Goal: Register for event/course

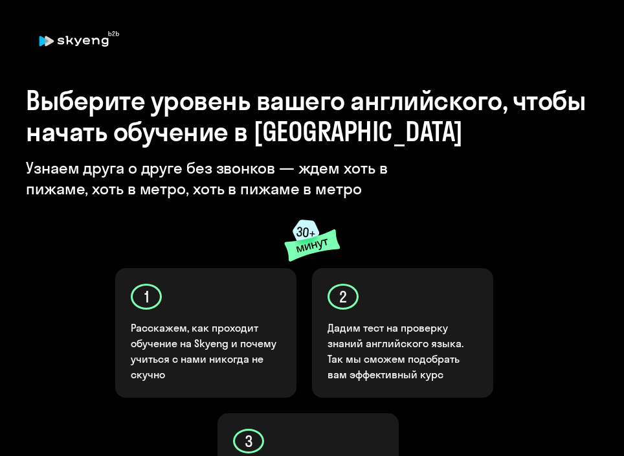
click at [451, 223] on div "Выберите уровень вашего английского, чтобы начать обучение в Skyeng Узнаем друг…" at bounding box center [312, 163] width 572 height 157
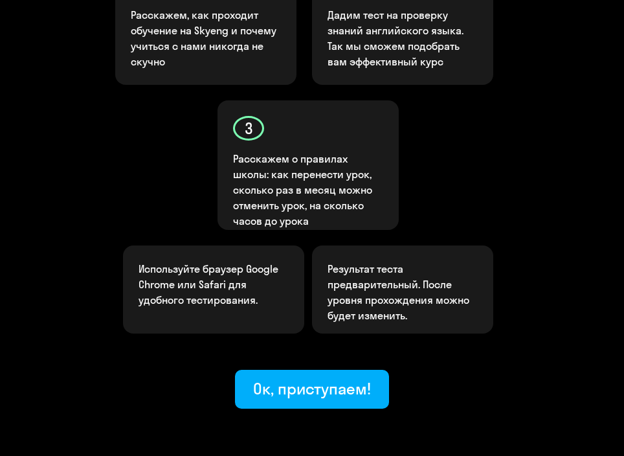
scroll to position [313, 0]
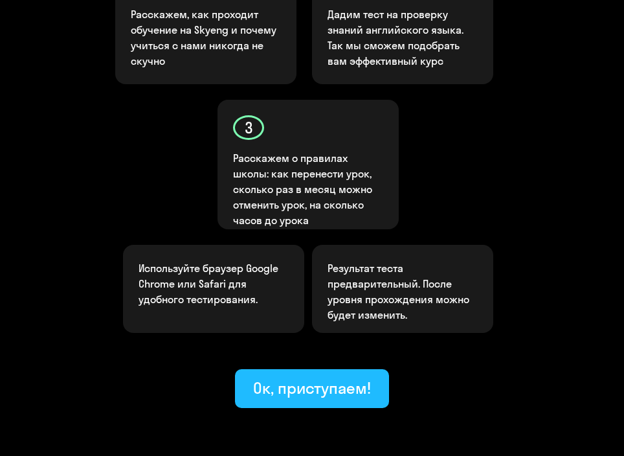
click at [342, 388] on font "Ок, приступаем!" at bounding box center [312, 387] width 118 height 19
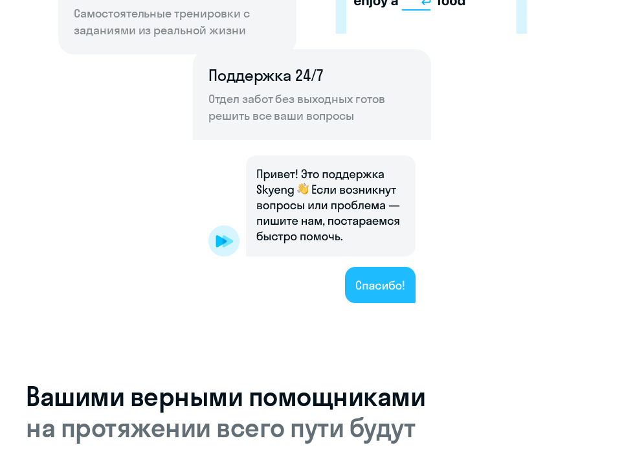
scroll to position [1057, 0]
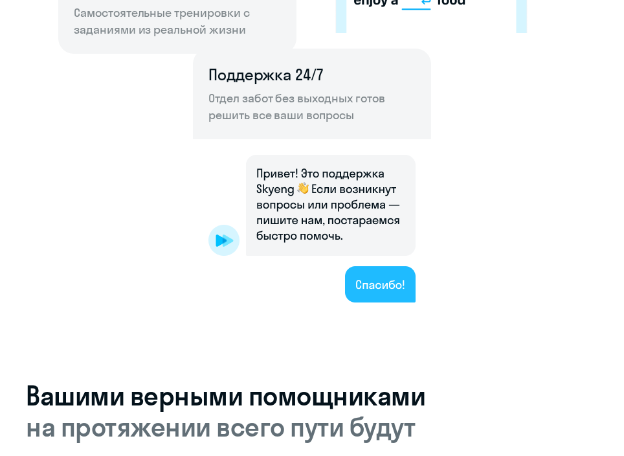
click at [388, 287] on img at bounding box center [312, 228] width 238 height 179
click at [353, 298] on img at bounding box center [312, 228] width 238 height 179
click at [364, 293] on img at bounding box center [312, 228] width 238 height 179
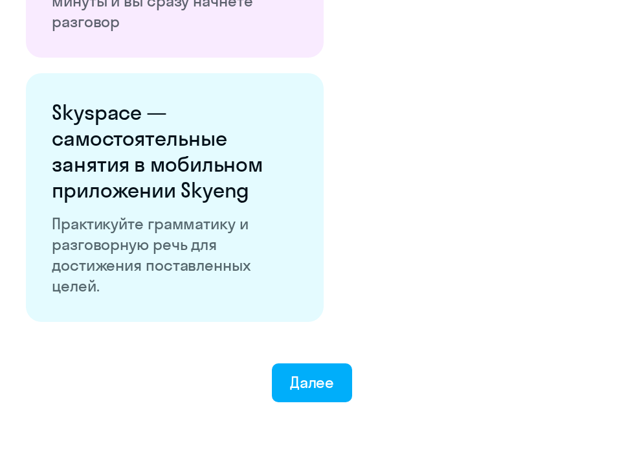
scroll to position [2326, 0]
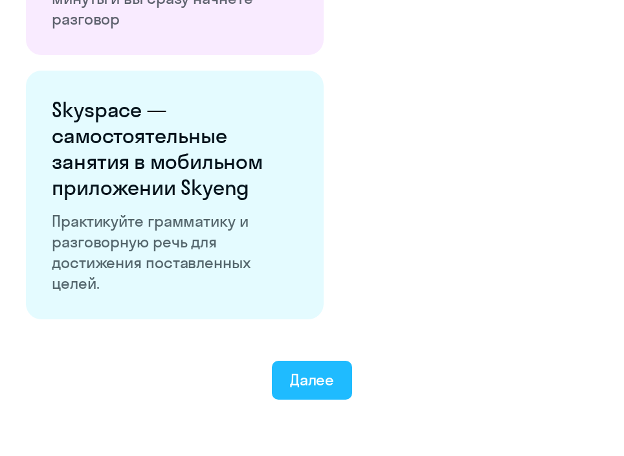
click at [326, 360] on button "Далее" at bounding box center [312, 379] width 81 height 39
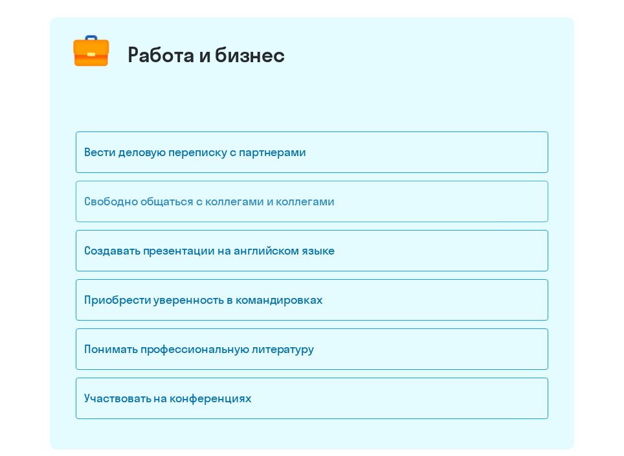
scroll to position [159, 0]
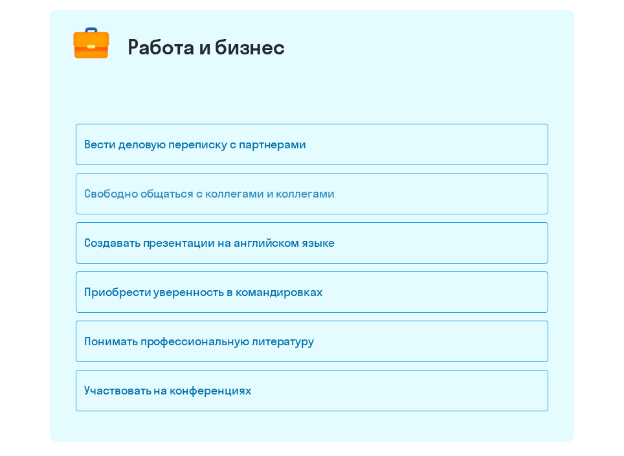
click at [322, 194] on font "Свободно общаться с коллегами и коллегами" at bounding box center [209, 193] width 250 height 15
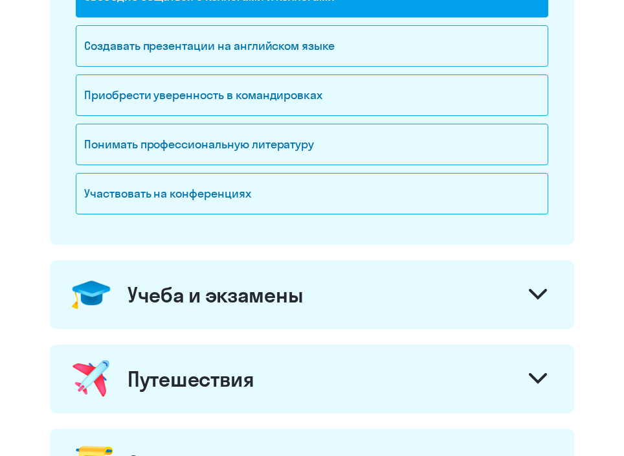
scroll to position [371, 0]
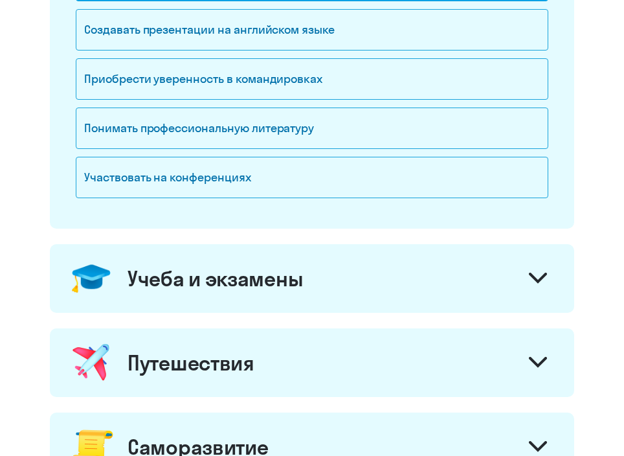
click at [540, 276] on icon at bounding box center [538, 278] width 16 height 8
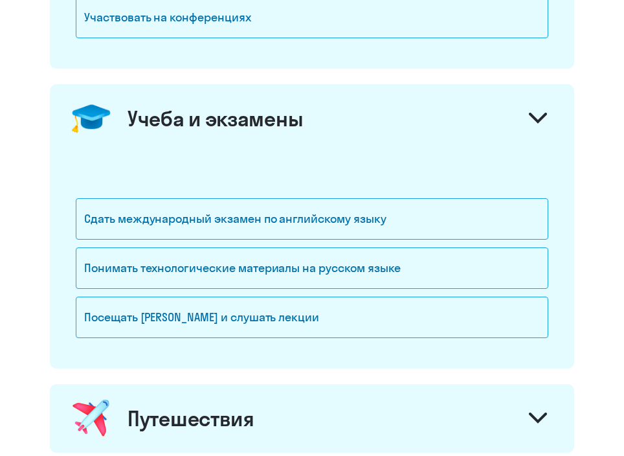
scroll to position [534, 0]
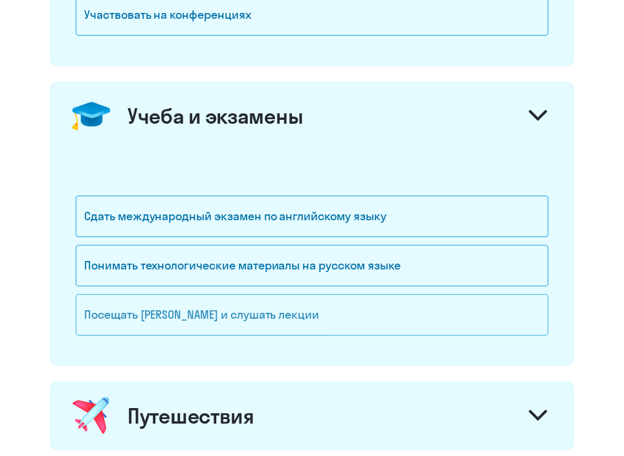
click at [272, 316] on font "Посещать [PERSON_NAME] и слушать лекции" at bounding box center [201, 314] width 235 height 15
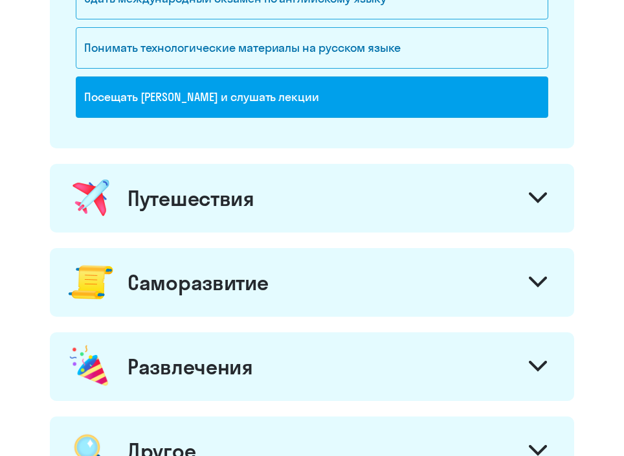
scroll to position [764, 0]
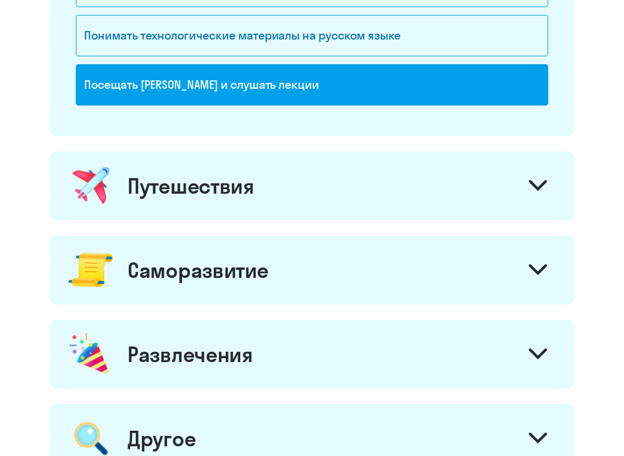
click at [548, 178] on div at bounding box center [537, 187] width 31 height 31
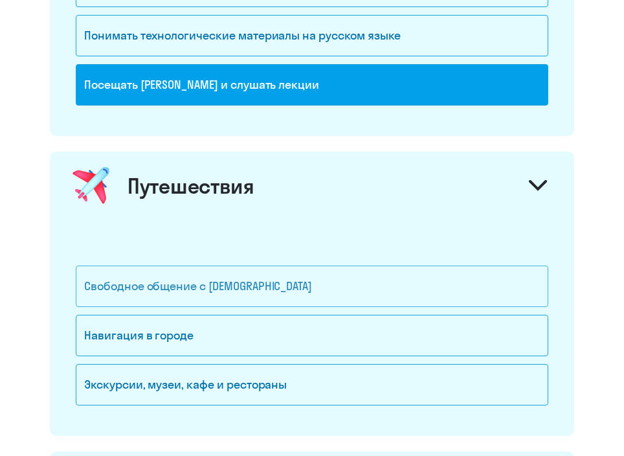
click at [247, 298] on div "Свободное общение с [DEMOGRAPHIC_DATA]" at bounding box center [312, 285] width 472 height 41
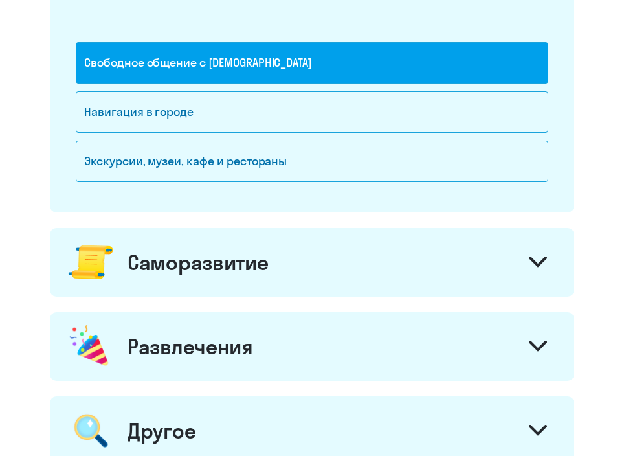
scroll to position [1041, 0]
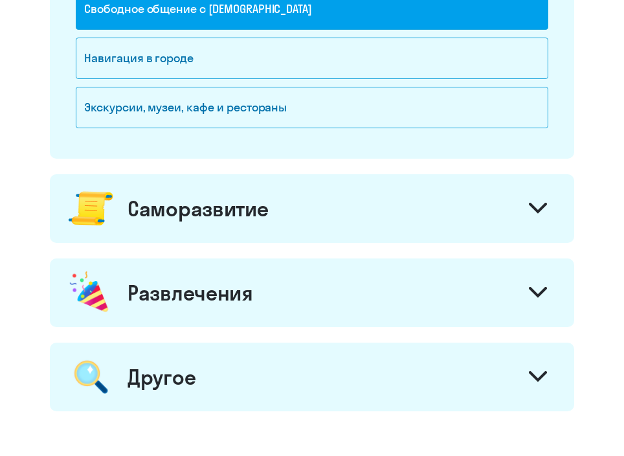
click at [527, 202] on div at bounding box center [537, 209] width 31 height 31
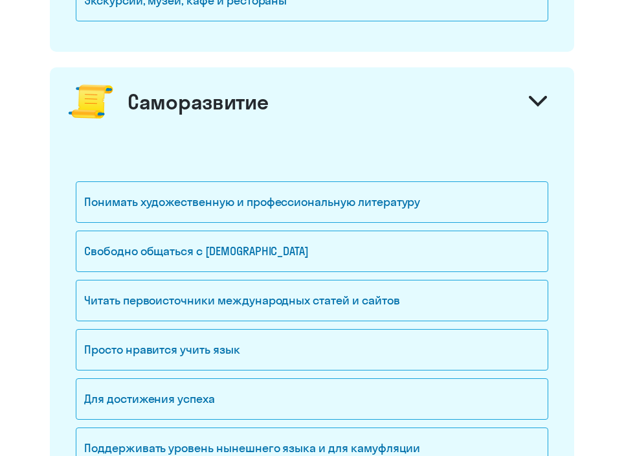
scroll to position [1155, 0]
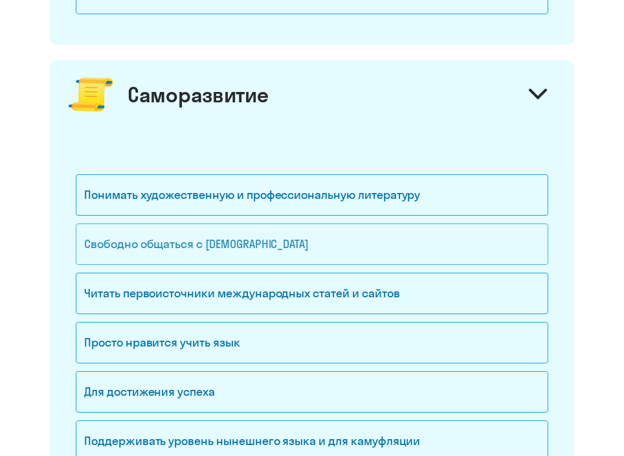
click at [221, 232] on div "Свободно общаться с [DEMOGRAPHIC_DATA]" at bounding box center [312, 243] width 472 height 41
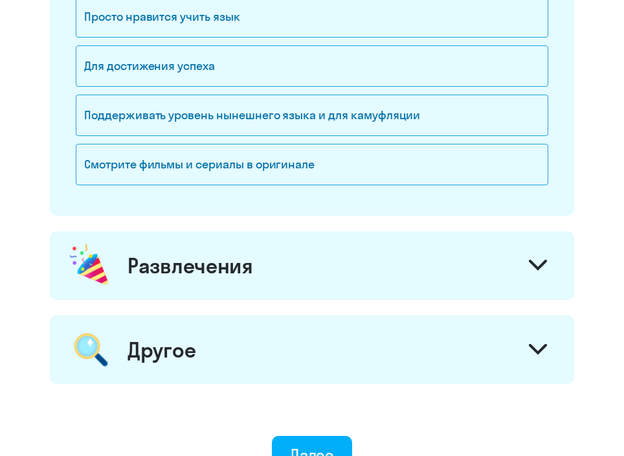
scroll to position [1483, 0]
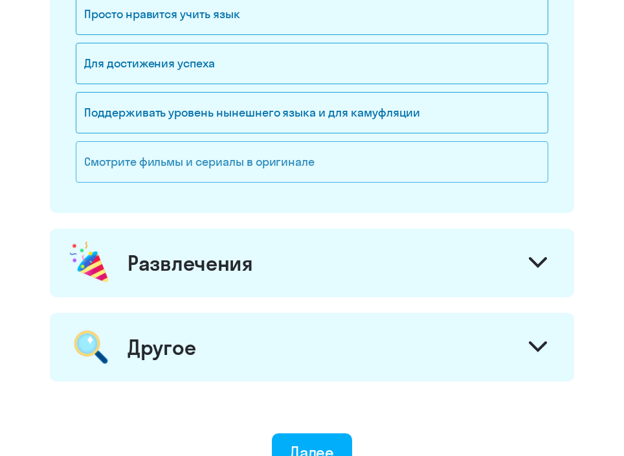
click at [462, 159] on div "Смотрите фильмы и сериалы в оригинале" at bounding box center [312, 161] width 472 height 41
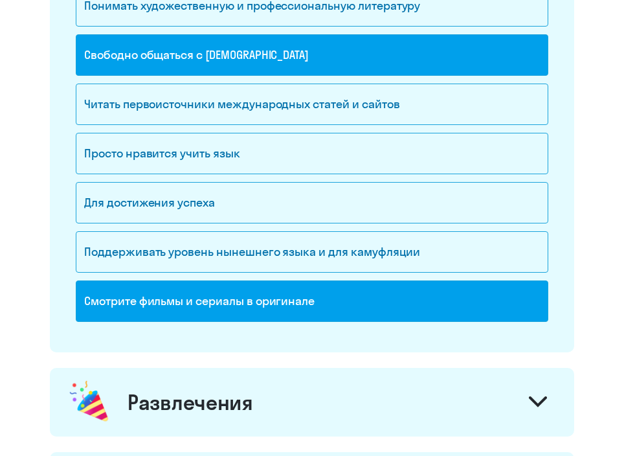
scroll to position [1344, 0]
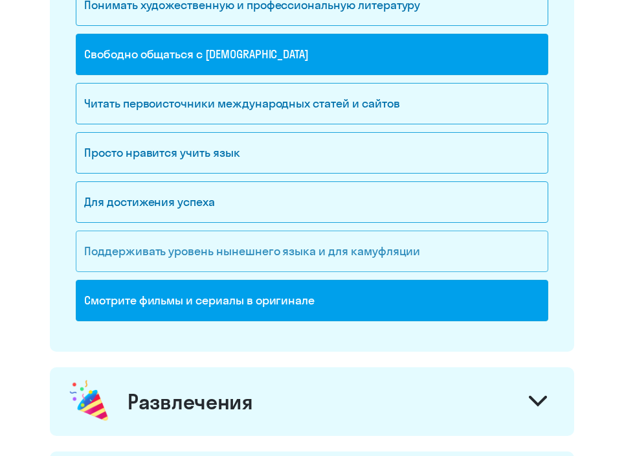
click at [493, 230] on div "Поддерживать уровень нынешнего языка и для камуфляции" at bounding box center [312, 250] width 472 height 41
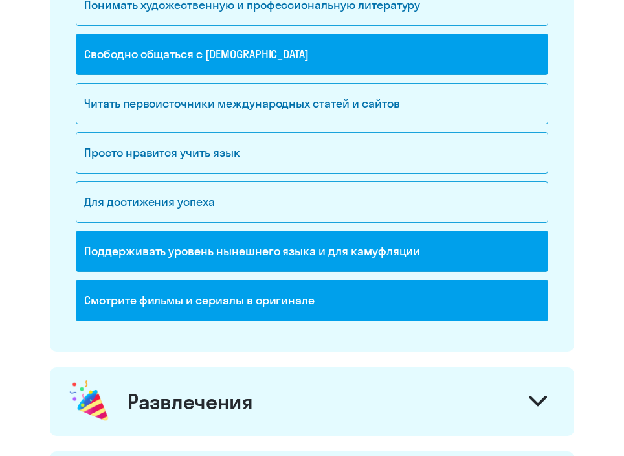
scroll to position [1326, 0]
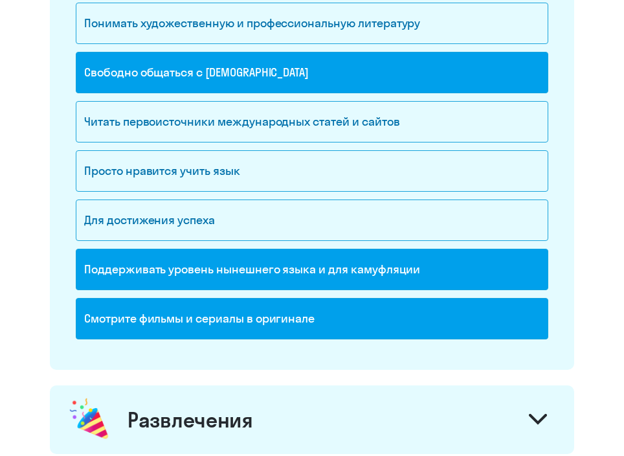
click at [466, 266] on div "Поддерживать уровень нынешнего языка и для камуфляции" at bounding box center [312, 269] width 472 height 41
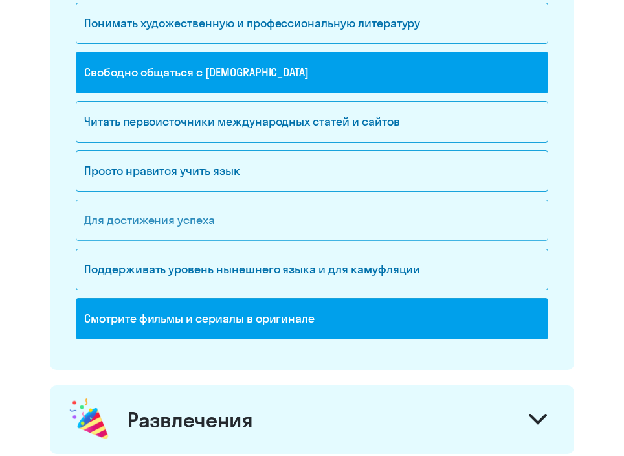
click at [477, 221] on div "Для достижения успеха" at bounding box center [312, 219] width 472 height 41
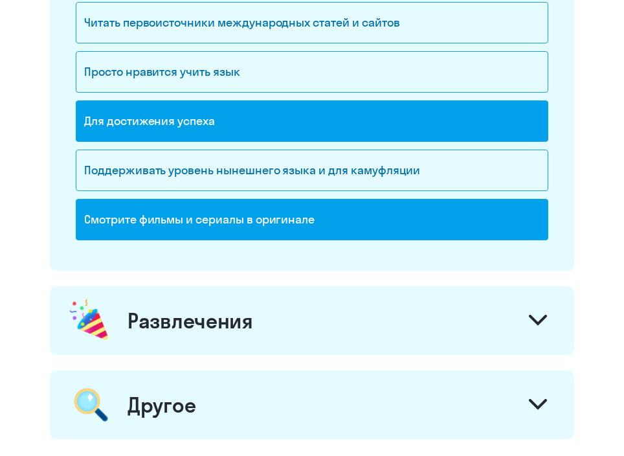
scroll to position [1428, 0]
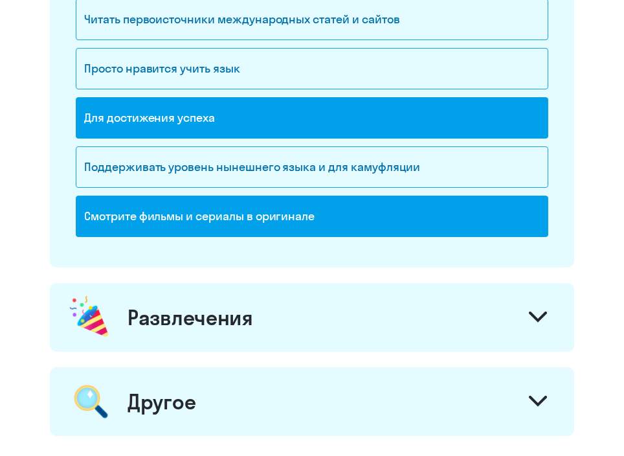
click at [551, 299] on div "Развлечения" at bounding box center [312, 317] width 524 height 69
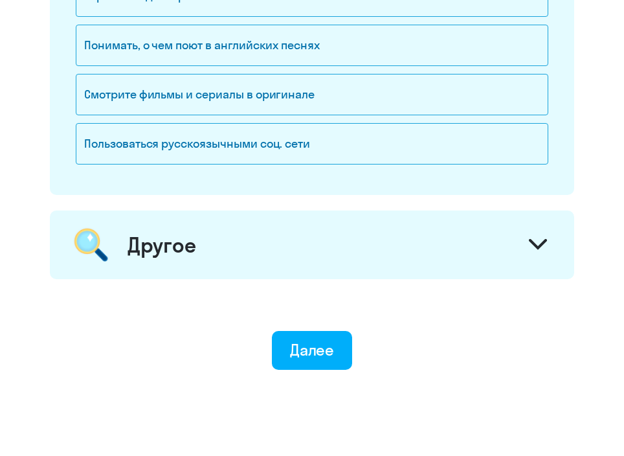
scroll to position [1887, 0]
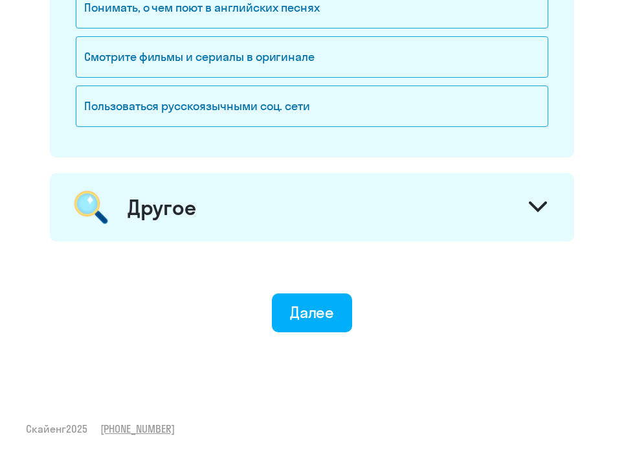
click at [533, 217] on div at bounding box center [537, 208] width 31 height 31
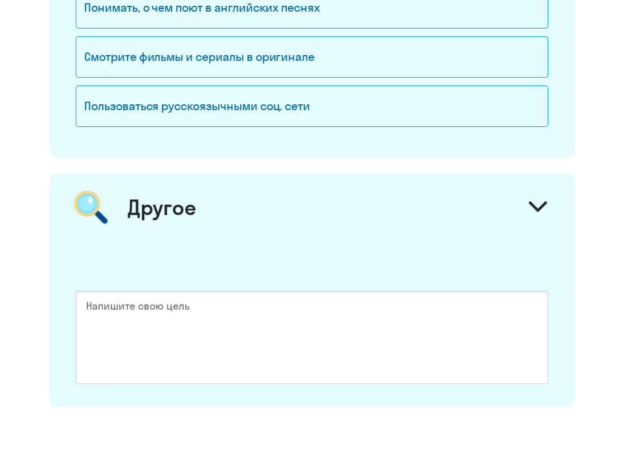
scroll to position [2052, 0]
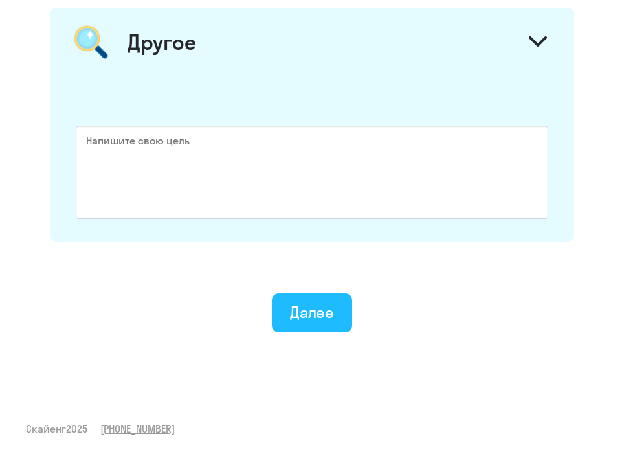
click at [309, 320] on font "Далее" at bounding box center [312, 311] width 45 height 19
